Goal: Use online tool/utility: Utilize a website feature to perform a specific function

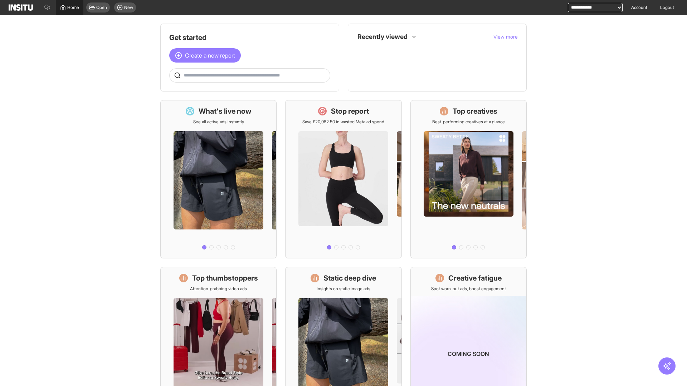
click at [69, 8] on span "Home" at bounding box center [73, 8] width 12 height 6
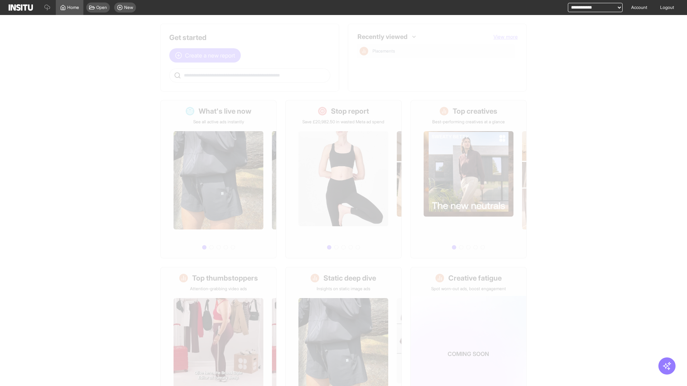
click at [207, 55] on span "Create a new report" at bounding box center [210, 55] width 50 height 9
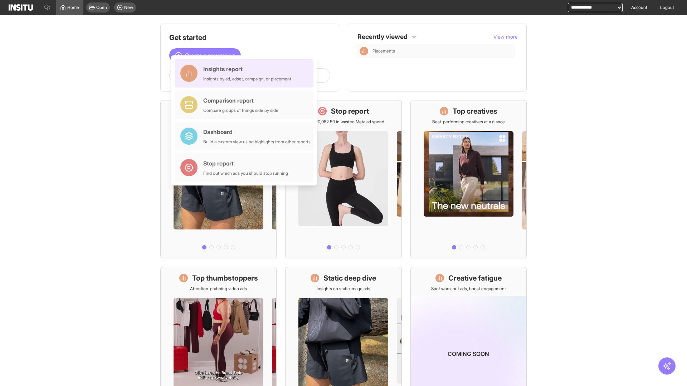
click at [246, 73] on div "Insights report Insights by ad, adset, campaign, or placement" at bounding box center [247, 73] width 88 height 17
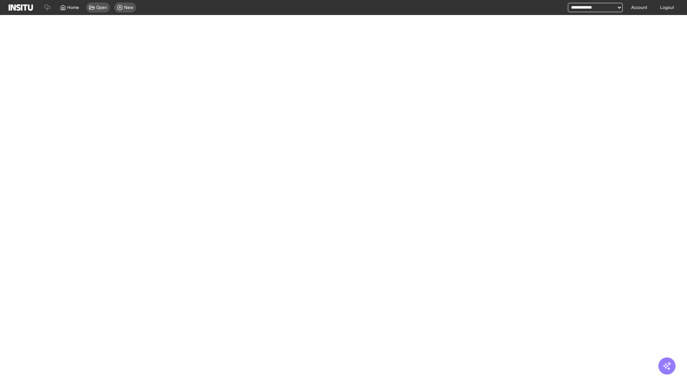
select select "**"
